Goal: Information Seeking & Learning: Learn about a topic

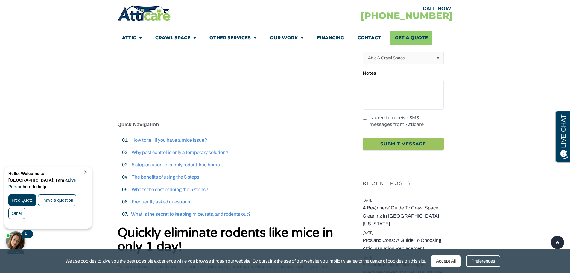
scroll to position [150, 0]
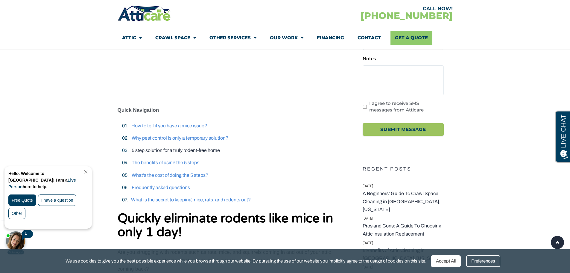
click at [157, 148] on span "5 step solution for a truly rodent-free home" at bounding box center [176, 150] width 88 height 5
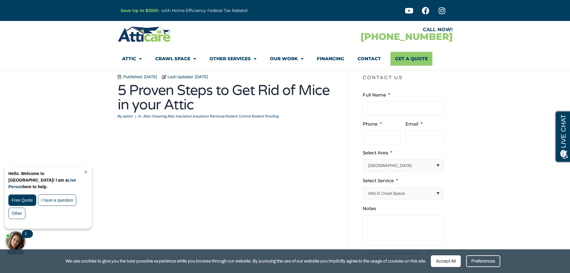
click at [300, 58] on span "Menu" at bounding box center [301, 59] width 6 height 10
click at [285, 59] on link "Our Work" at bounding box center [287, 59] width 34 height 14
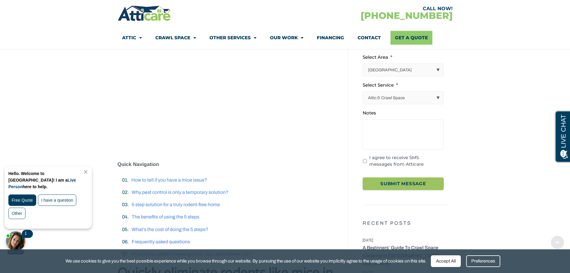
scroll to position [150, 0]
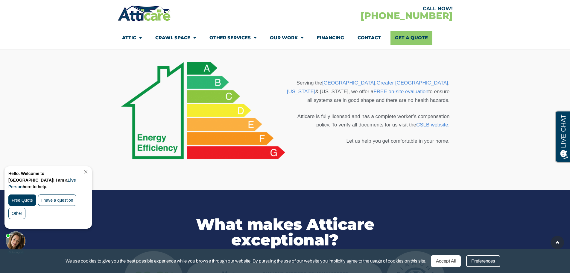
scroll to position [449, 0]
